Goal: Transaction & Acquisition: Purchase product/service

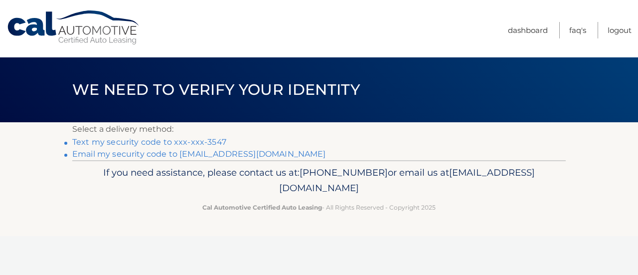
click at [107, 142] on link "Text my security code to xxx-xxx-3547" at bounding box center [149, 141] width 154 height 9
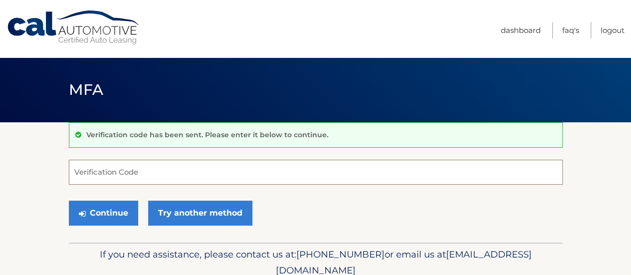
click at [89, 173] on input "Verification Code" at bounding box center [316, 172] width 494 height 25
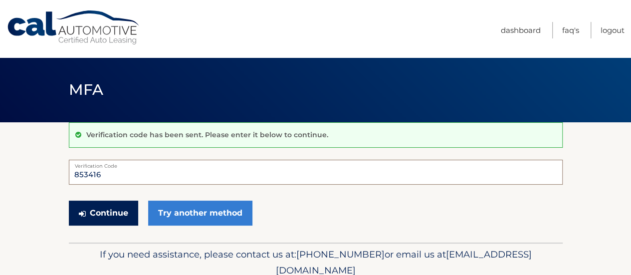
type input "853416"
click at [104, 208] on button "Continue" at bounding box center [103, 212] width 69 height 25
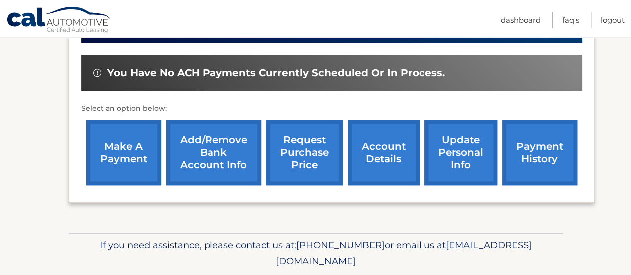
scroll to position [299, 0]
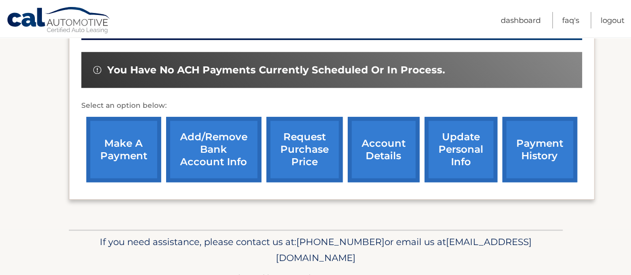
click at [133, 150] on link "make a payment" at bounding box center [123, 149] width 75 height 65
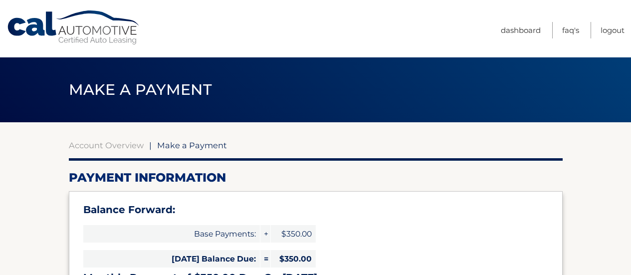
select select "N2E3ZjQ5OTYtMzRlNS00Y2UzLWI2OGQtNWYxODI1MDFmNjQ0"
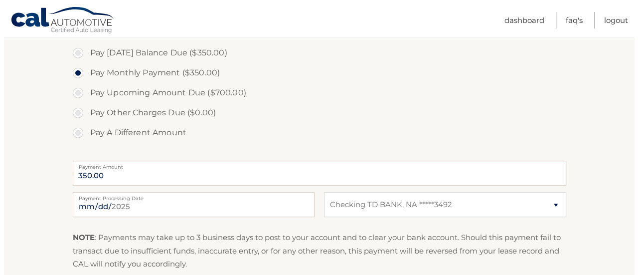
scroll to position [399, 0]
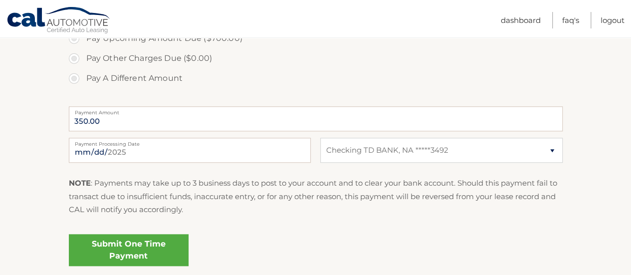
click at [143, 244] on link "Submit One Time Payment" at bounding box center [129, 250] width 120 height 32
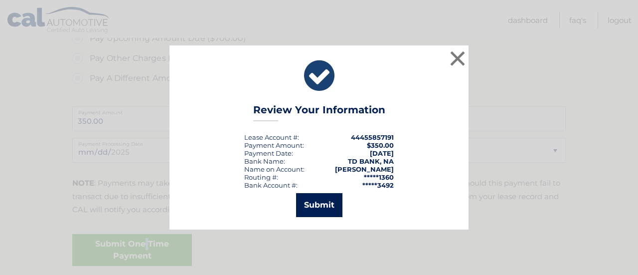
click at [319, 200] on button "Submit" at bounding box center [319, 205] width 46 height 24
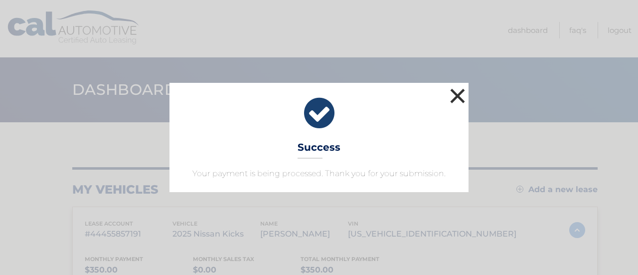
click at [460, 94] on button "×" at bounding box center [458, 96] width 20 height 20
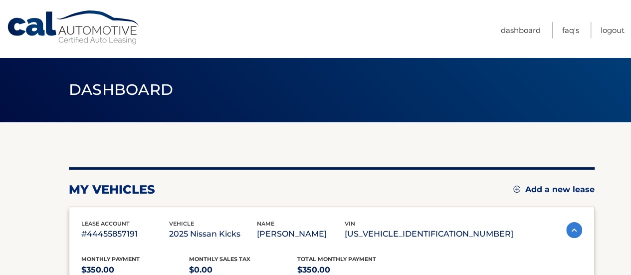
drag, startPoint x: 343, startPoint y: 143, endPoint x: 304, endPoint y: 118, distance: 46.9
click at [304, 120] on main "Dashboard my vehicles Add a new lease lease account #44455857191 vehicle 2025 N…" at bounding box center [315, 274] width 631 height 548
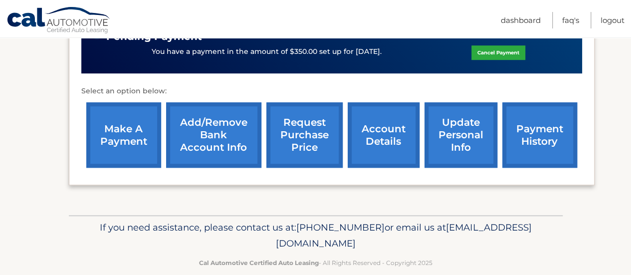
scroll to position [348, 0]
